Goal: Transaction & Acquisition: Book appointment/travel/reservation

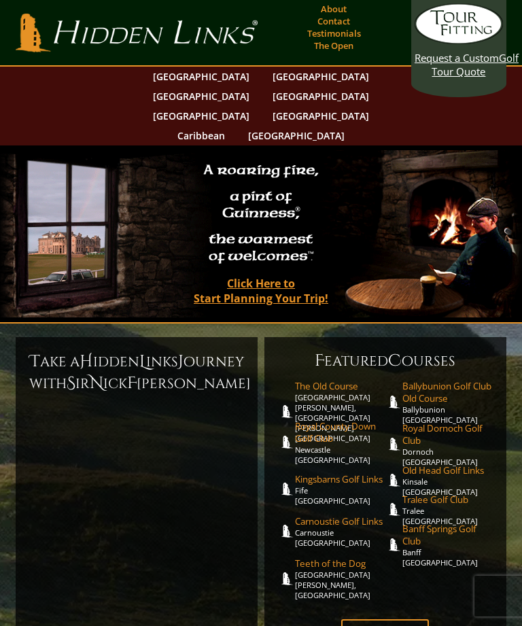
click at [266, 74] on link "[GEOGRAPHIC_DATA]" at bounding box center [321, 77] width 110 height 20
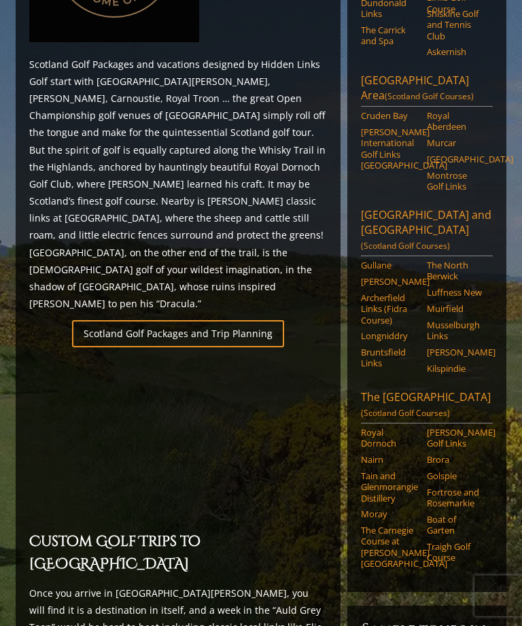
scroll to position [738, 0]
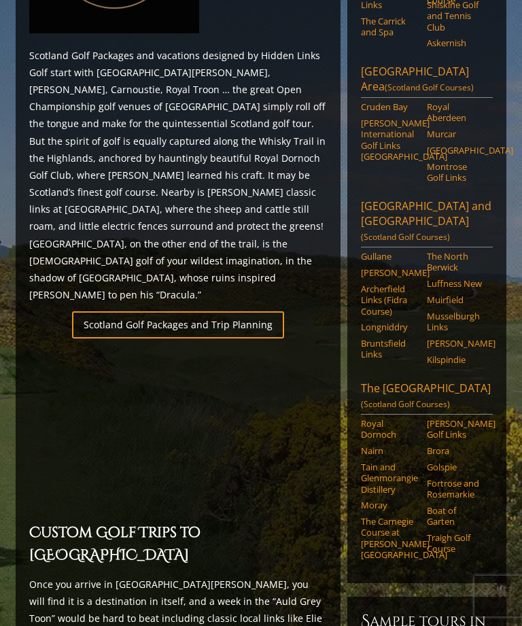
click at [501, 334] on div "Regions [GEOGRAPHIC_DATA][PERSON_NAME] and [GEOGRAPHIC_DATA] ([GEOGRAPHIC_DATA]…" at bounding box center [426, 28] width 159 height 1109
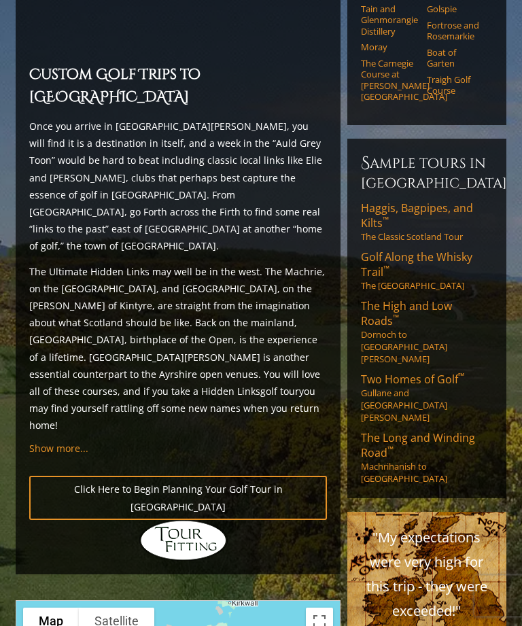
scroll to position [1196, 0]
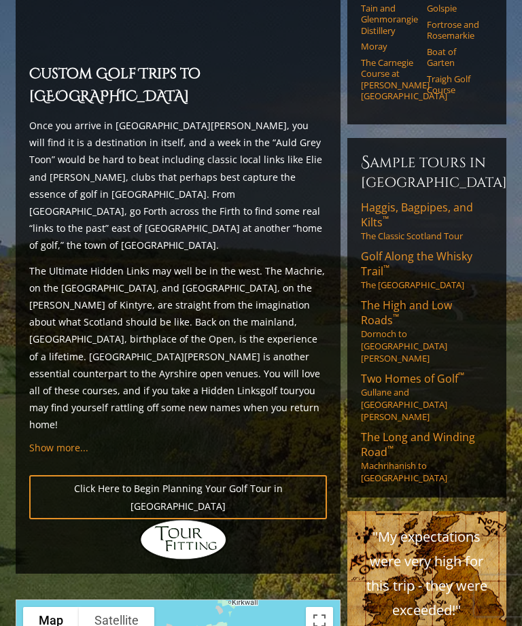
click at [441, 372] on link "Two Homes of Golf ™ Gullane and [GEOGRAPHIC_DATA][PERSON_NAME]" at bounding box center [427, 398] width 132 height 52
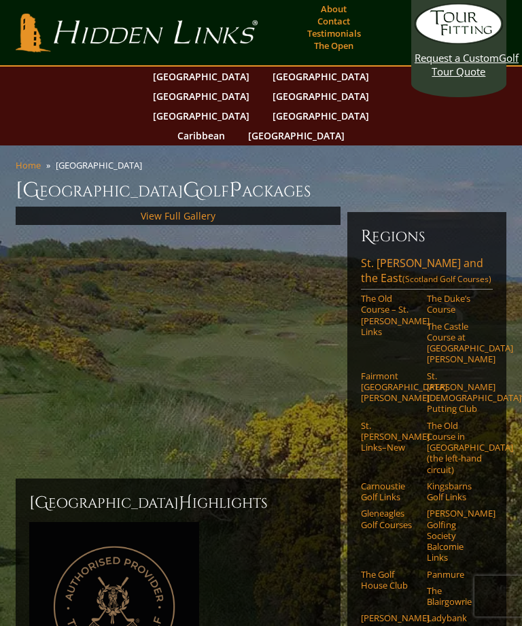
click at [209, 209] on link "View Full Gallery" at bounding box center [178, 215] width 75 height 13
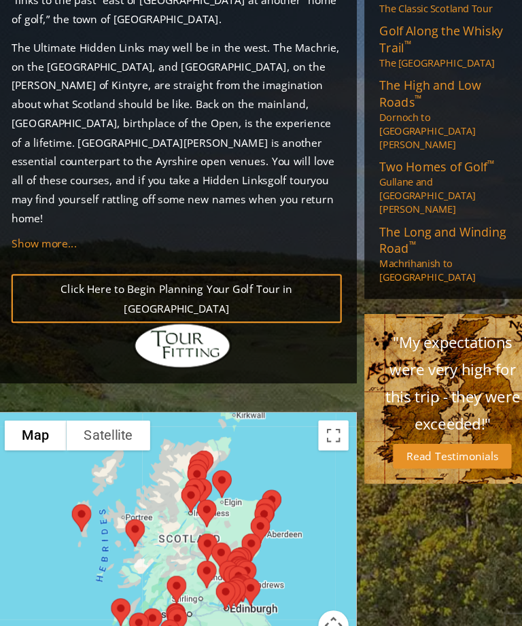
scroll to position [1402, 0]
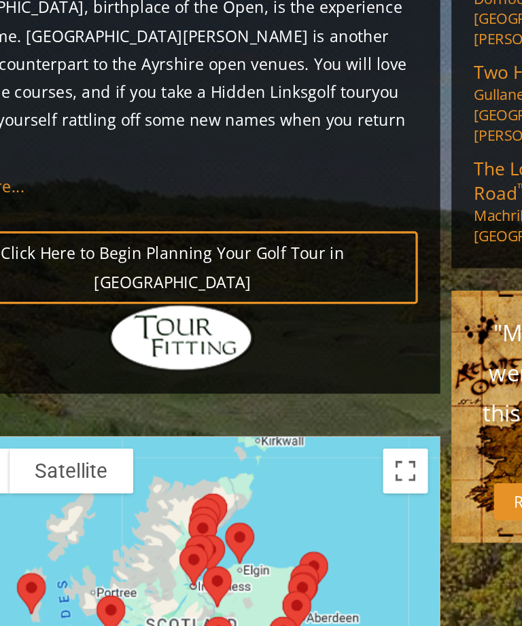
click at [248, 393] on div at bounding box center [178, 528] width 325 height 271
click at [224, 395] on div at bounding box center [178, 530] width 324 height 271
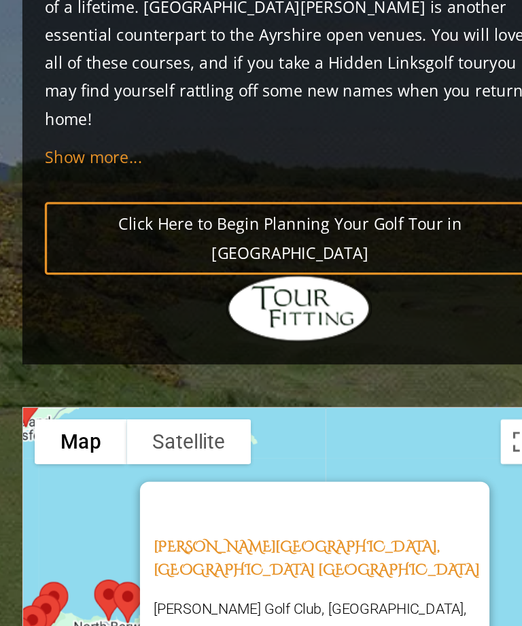
click at [249, 395] on div "[PERSON_NAME][GEOGRAPHIC_DATA], [GEOGRAPHIC_DATA] Scotland [PERSON_NAME][GEOGRA…" at bounding box center [178, 530] width 324 height 271
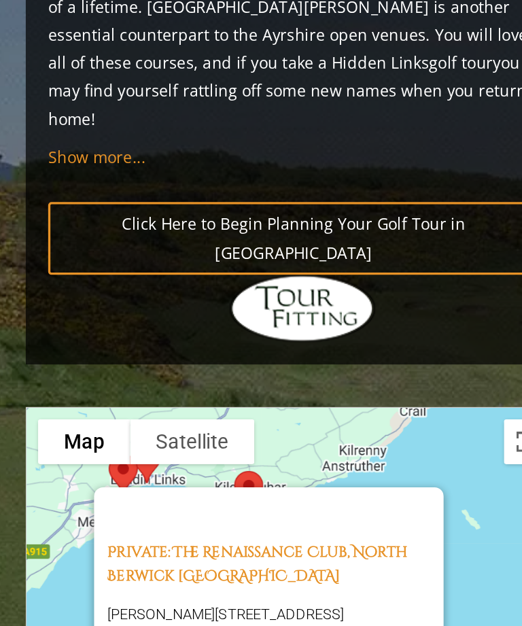
click at [284, 395] on div "Private: The Renaissance Club, [STREET_ADDRESS][PERSON_NAME][PERSON_NAME]" at bounding box center [178, 530] width 324 height 271
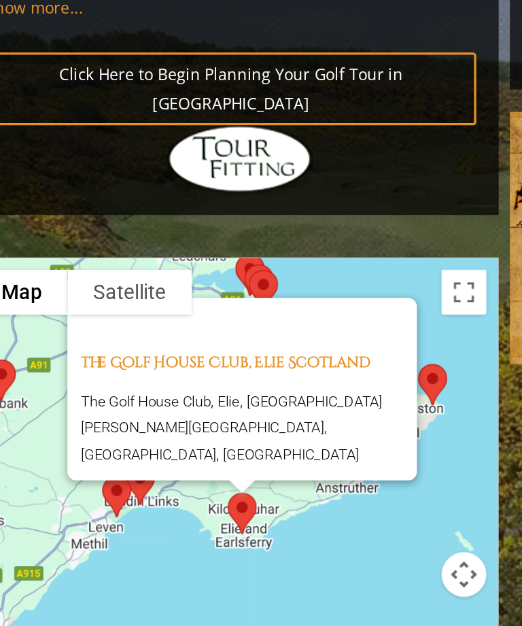
scroll to position [1420, 0]
